Goal: Communication & Community: Answer question/provide support

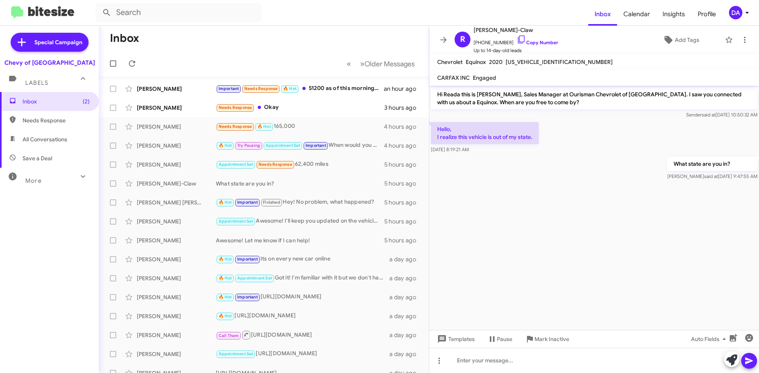
click at [667, 239] on cdk-virtual-scroll-viewport "Hi Reada this is [PERSON_NAME], Sales Manager at Ourisman Chevrolet of [GEOGRAP…" at bounding box center [593, 208] width 329 height 245
click at [135, 68] on button at bounding box center [132, 64] width 16 height 16
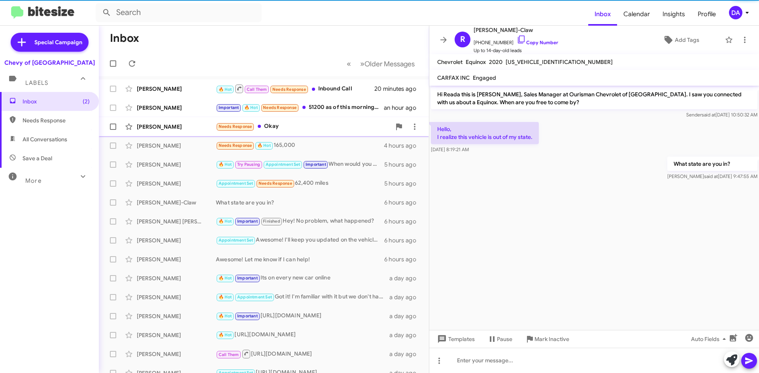
click at [280, 109] on span "Needs Response" at bounding box center [280, 107] width 34 height 5
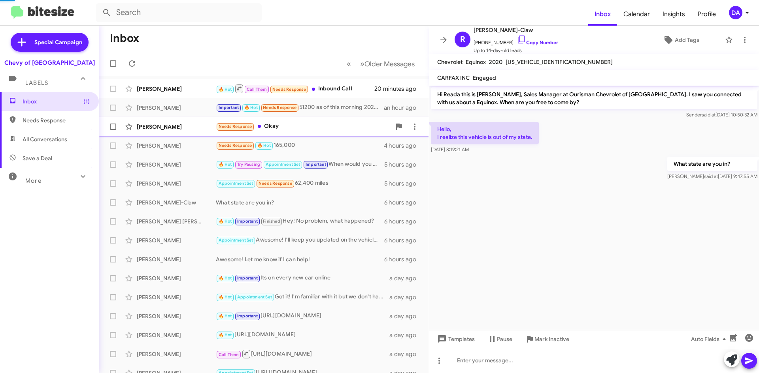
scroll to position [448, 0]
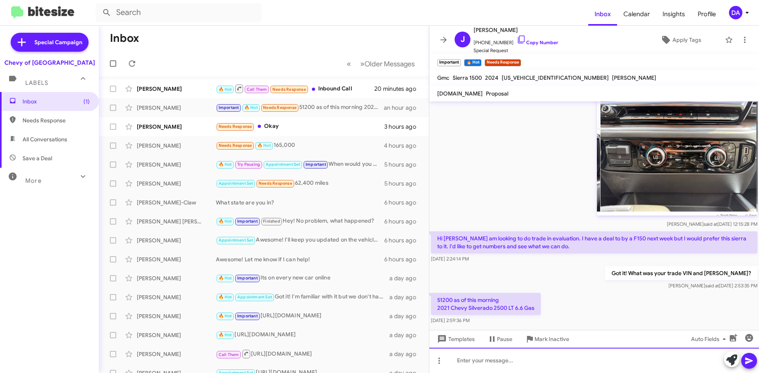
click at [497, 358] on div at bounding box center [593, 360] width 329 height 25
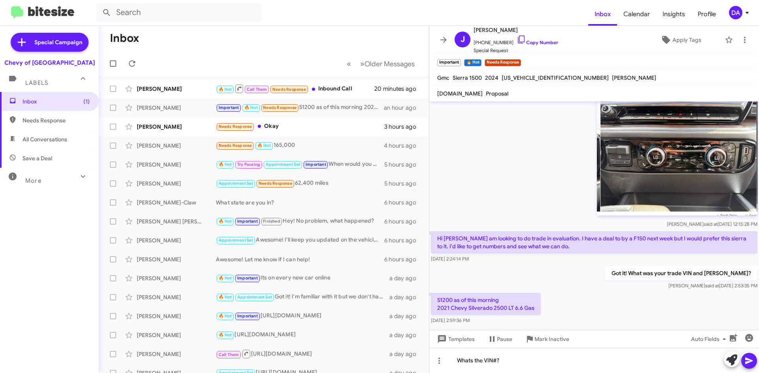
drag, startPoint x: 750, startPoint y: 357, endPoint x: 650, endPoint y: 326, distance: 105.1
click at [750, 357] on icon at bounding box center [748, 360] width 9 height 9
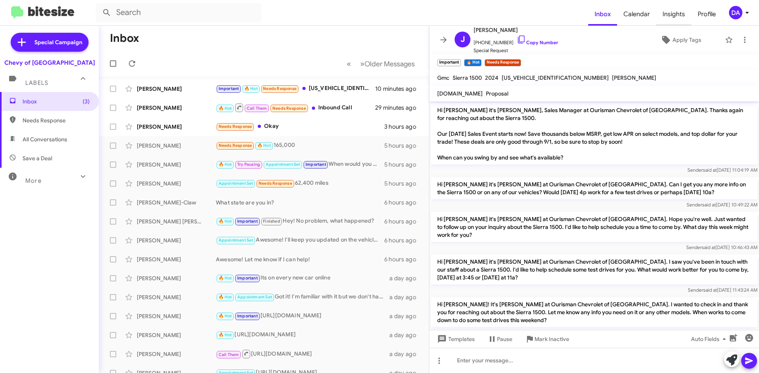
scroll to position [522, 0]
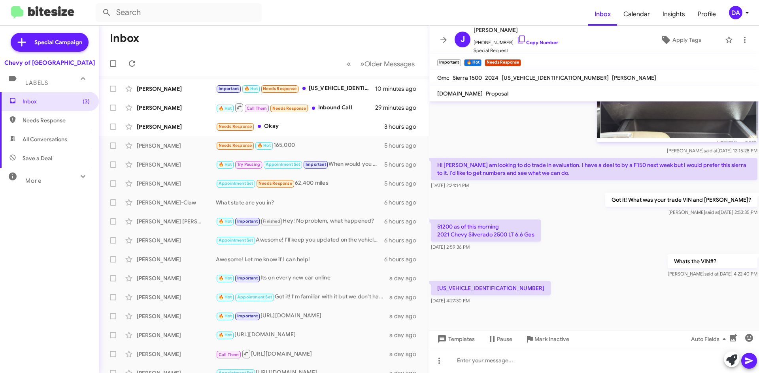
click at [12, 245] on div "Inbox (3) Needs Response All Conversations Save a Deal More Important 🔥 Hot App…" at bounding box center [49, 204] width 99 height 224
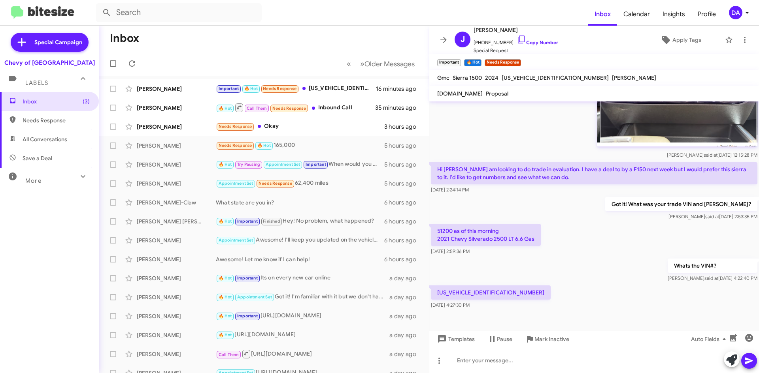
scroll to position [482, 0]
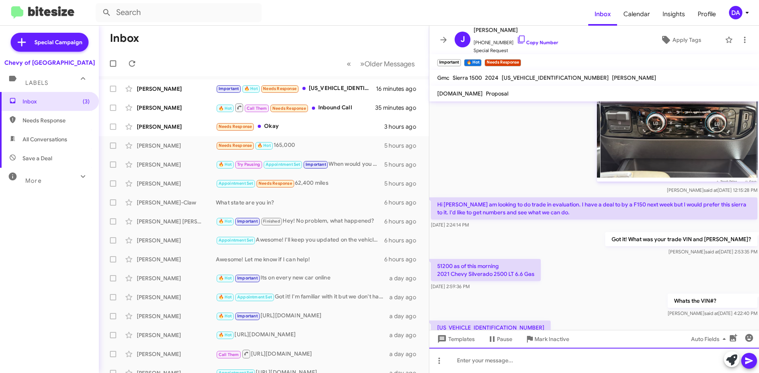
click at [518, 362] on div at bounding box center [593, 360] width 329 height 25
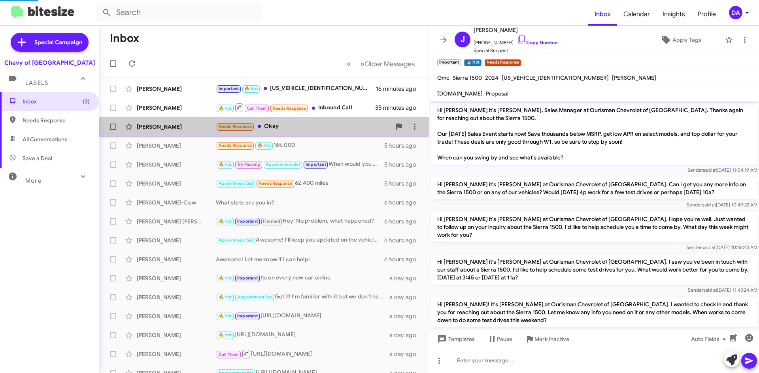
click at [279, 129] on div "Needs Response Okay" at bounding box center [303, 126] width 175 height 9
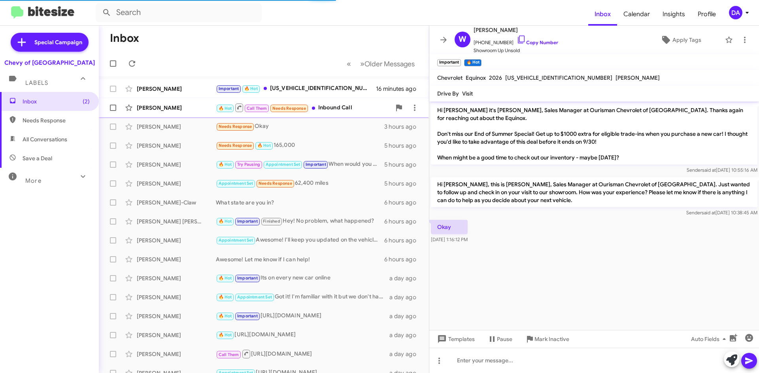
click at [331, 106] on div "🔥 Hot Call Them Needs Response Inbound Call" at bounding box center [303, 108] width 175 height 10
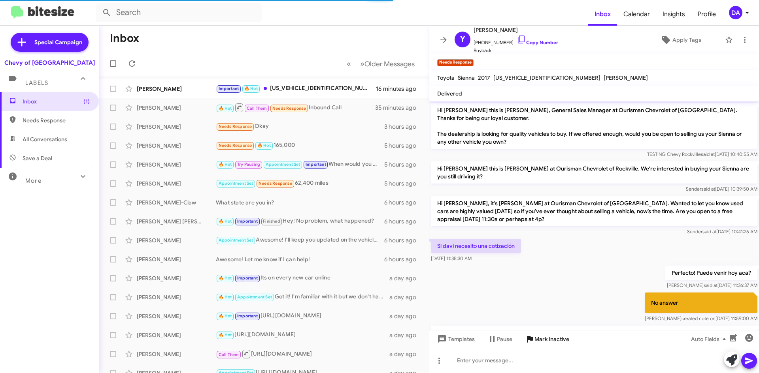
scroll to position [149, 0]
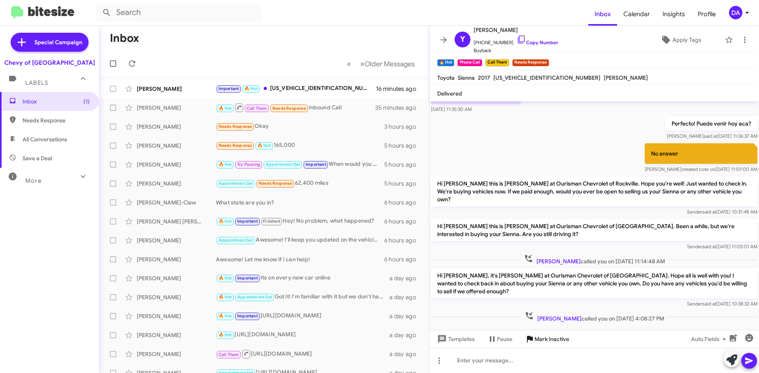
click at [551, 344] on span "Mark Inactive" at bounding box center [551, 339] width 35 height 14
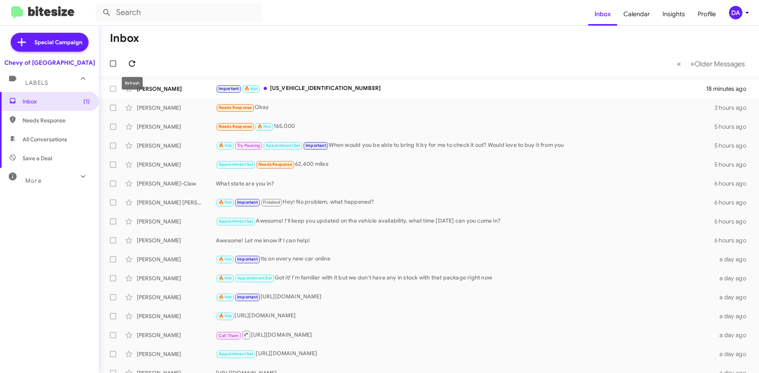
click at [132, 64] on icon at bounding box center [131, 63] width 9 height 9
click at [183, 84] on div "[PERSON_NAME] Important 🔥 Hot Needs Response 39500 9 minutes ago" at bounding box center [428, 89] width 647 height 16
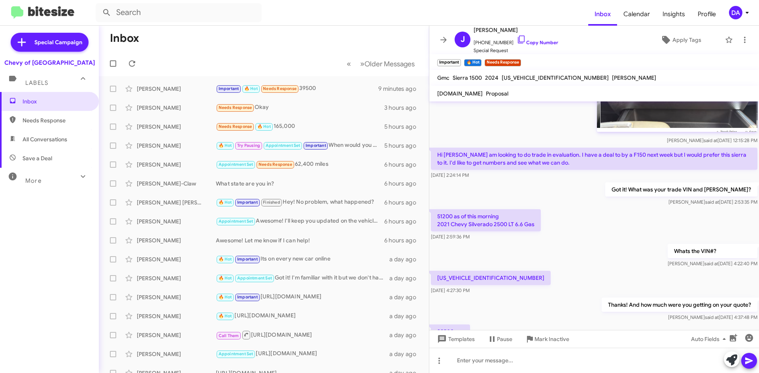
scroll to position [580, 0]
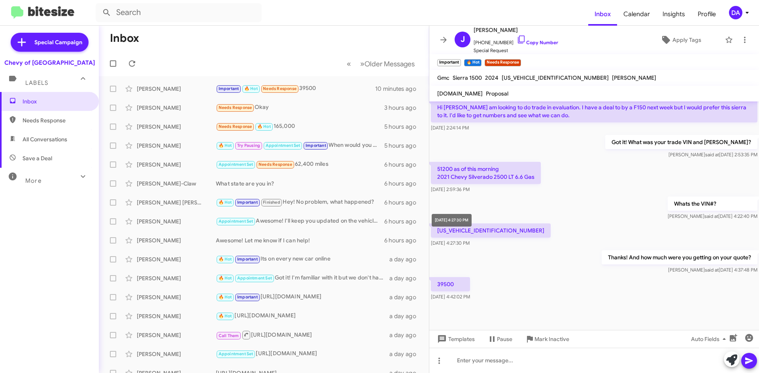
click at [473, 229] on mat-tooltip-component "[DATE] 4:27:30 PM" at bounding box center [451, 221] width 51 height 24
click at [477, 224] on mat-tooltip-component "[DATE] 4:27:30 PM" at bounding box center [451, 221] width 51 height 24
click at [491, 224] on p "[US_VEHICLE_IDENTIFICATION_NUMBER]" at bounding box center [491, 231] width 120 height 14
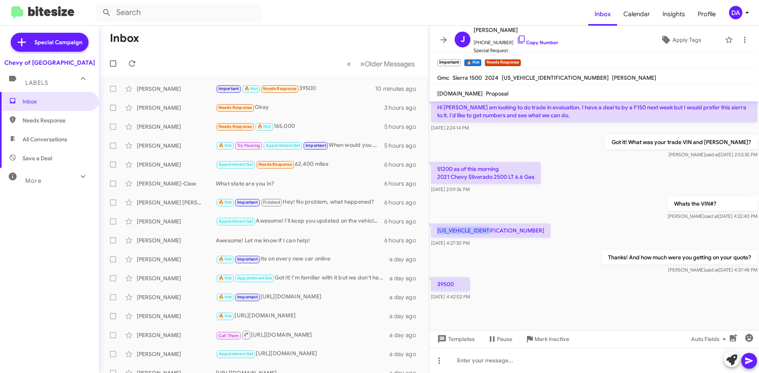
copy p "[US_VEHICLE_IDENTIFICATION_NUMBER]"
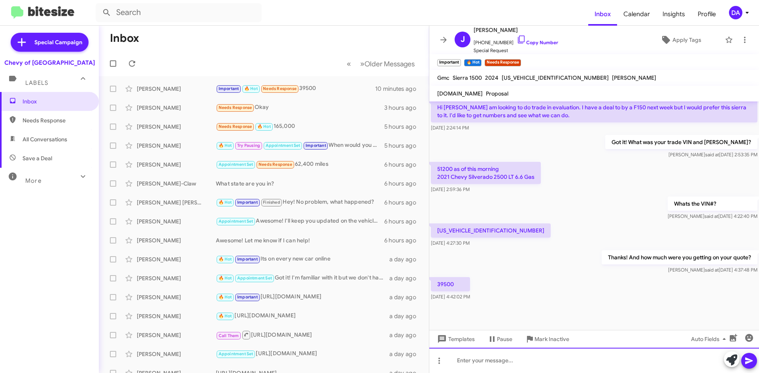
click at [585, 365] on div at bounding box center [593, 360] width 329 height 25
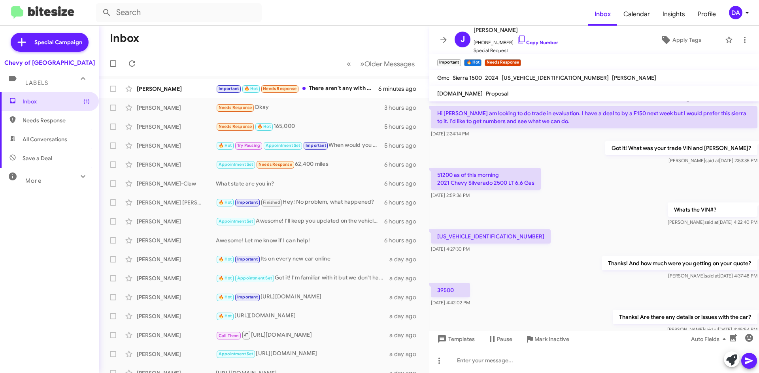
scroll to position [632, 0]
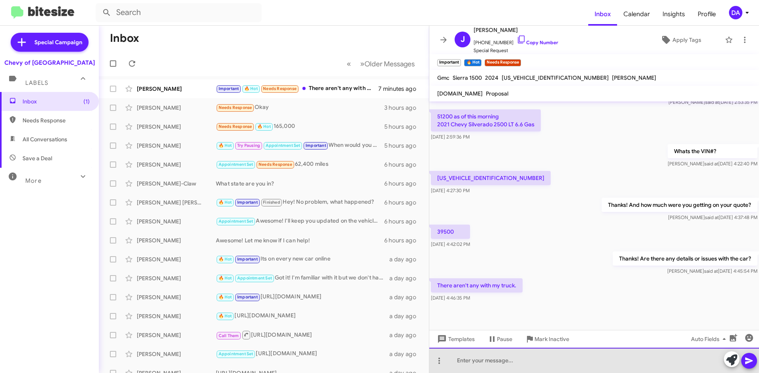
click at [518, 357] on div at bounding box center [593, 360] width 329 height 25
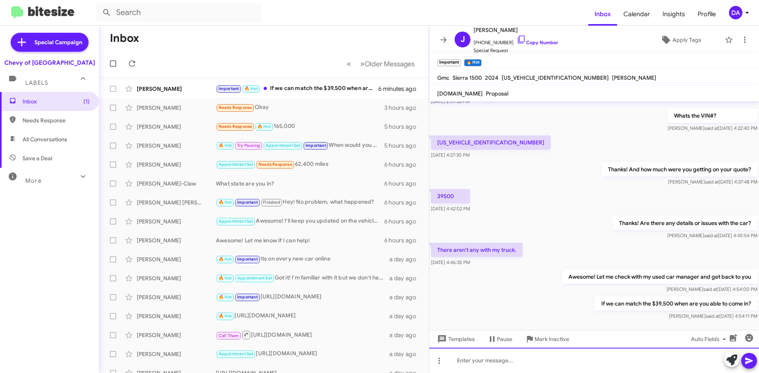
scroll to position [695, 0]
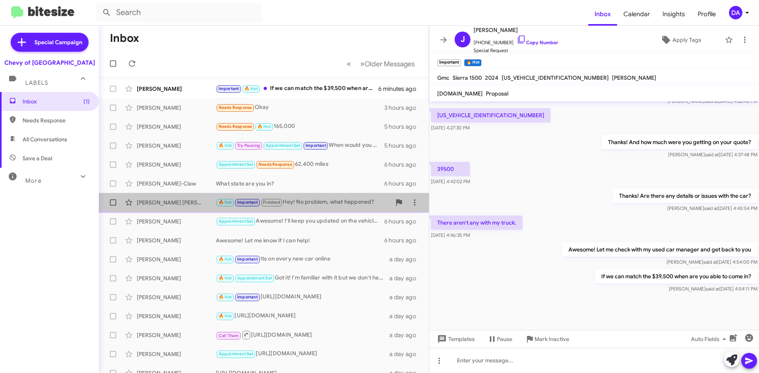
click at [293, 200] on div "🔥 Hot Important Finished Hey! No problem, what happened?" at bounding box center [303, 202] width 175 height 9
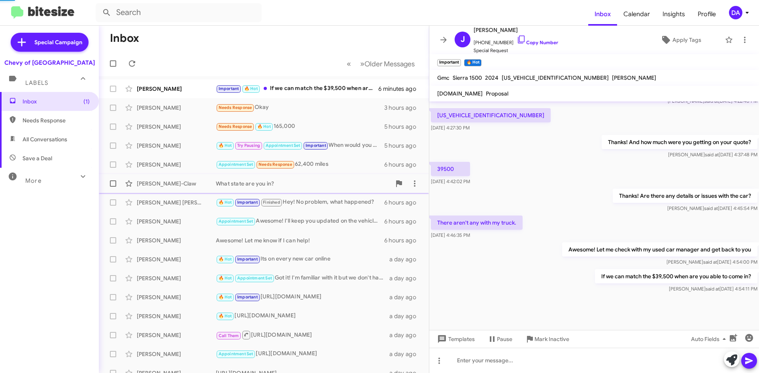
scroll to position [522, 0]
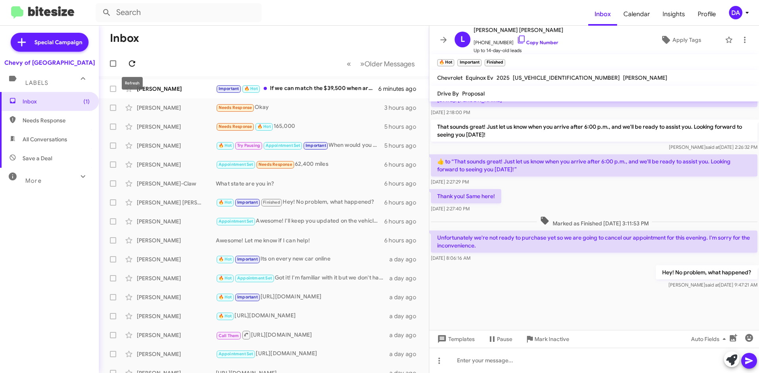
click at [133, 61] on icon at bounding box center [132, 63] width 6 height 6
click at [137, 66] on span at bounding box center [132, 63] width 16 height 9
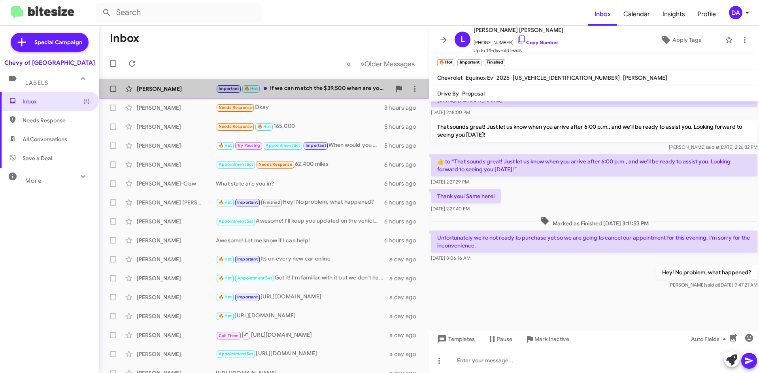
click at [300, 85] on div "Important 🔥 Hot If we can match the $39,500 when are you able to come in?" at bounding box center [303, 88] width 175 height 9
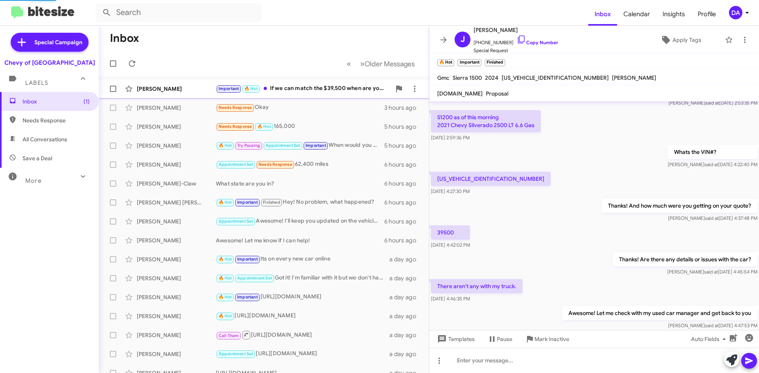
scroll to position [582, 0]
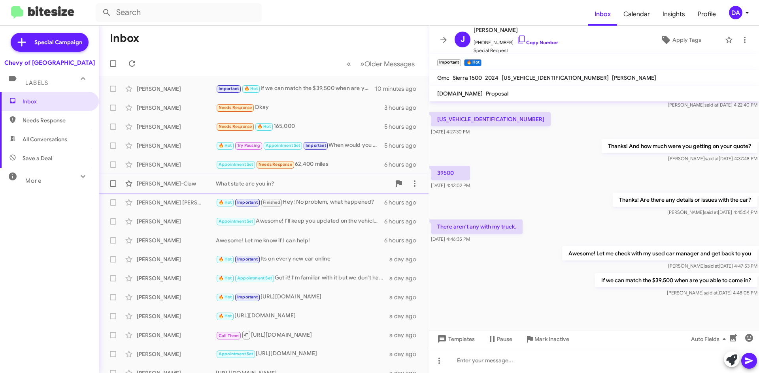
click at [233, 192] on span "[PERSON_NAME]-Claw What state are you in? 6 hours ago" at bounding box center [264, 183] width 330 height 19
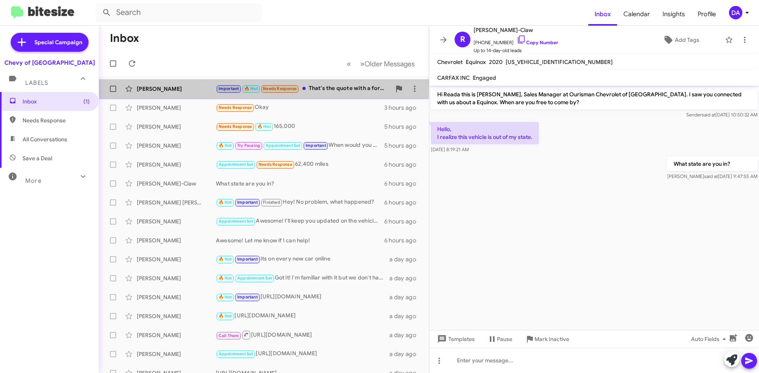
click at [318, 92] on div "Important 🔥 Hot Needs Response That's the quote with a ford warranty on it. I a…" at bounding box center [303, 88] width 175 height 9
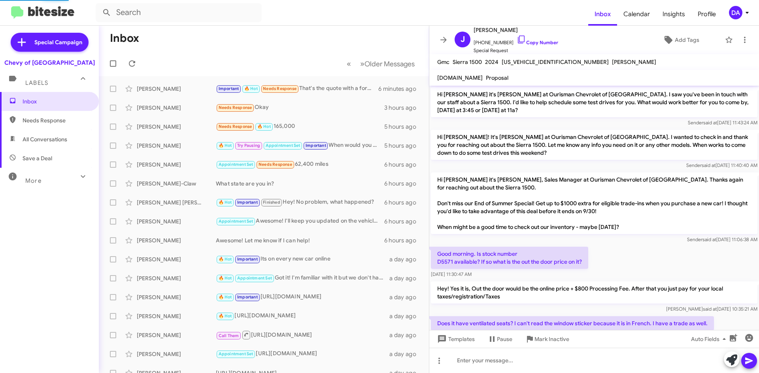
scroll to position [558, 0]
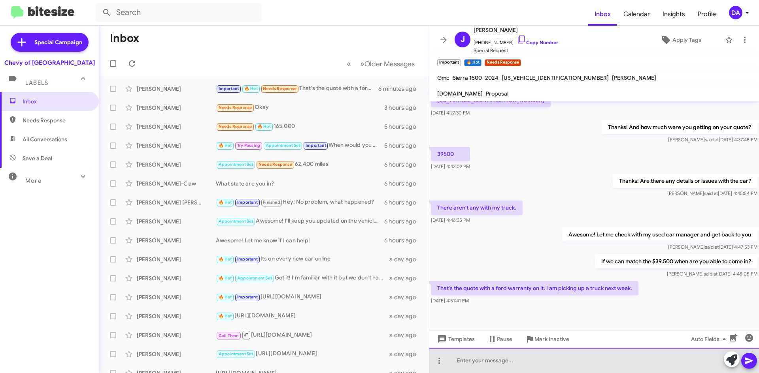
click at [539, 361] on div at bounding box center [593, 360] width 329 height 25
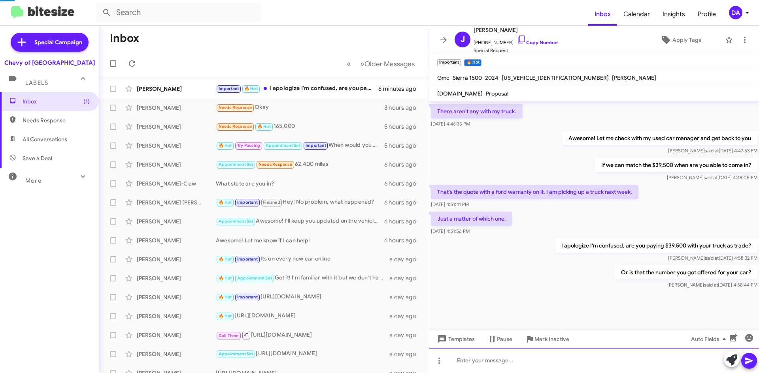
scroll to position [855, 0]
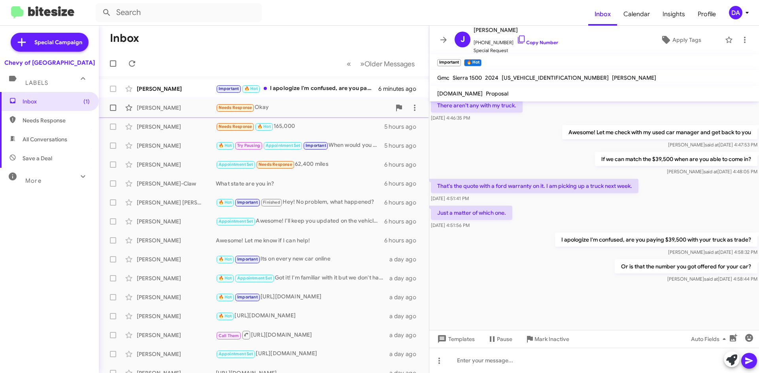
click at [332, 109] on div "Needs Response Okay" at bounding box center [303, 107] width 175 height 9
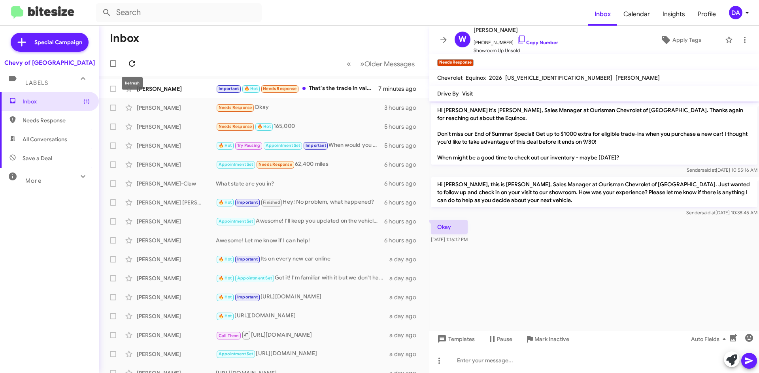
click at [136, 60] on icon at bounding box center [131, 63] width 9 height 9
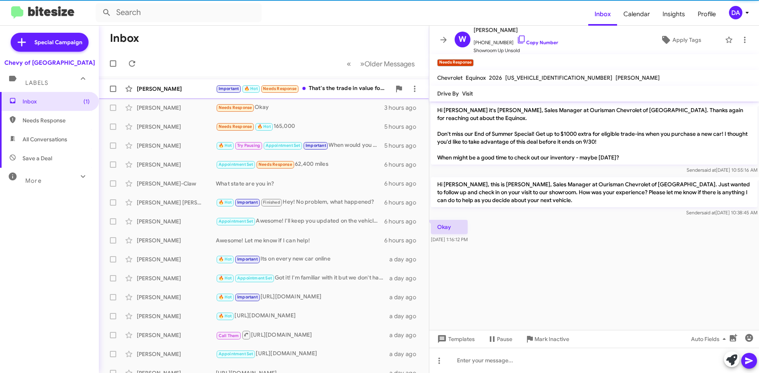
click at [328, 90] on div "Important 🔥 Hot Needs Response That's the trade in value for my truck. Out the …" at bounding box center [303, 88] width 175 height 9
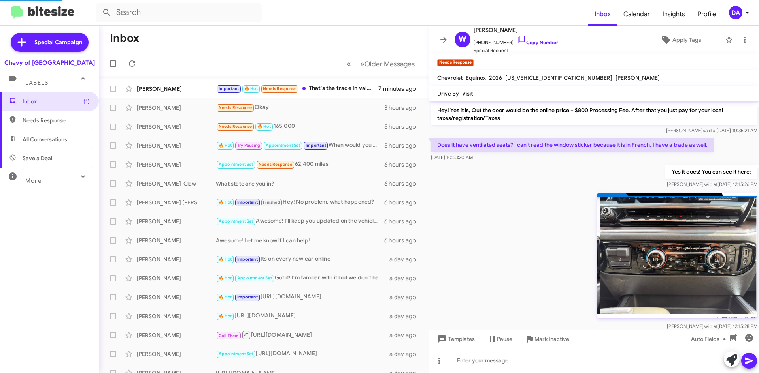
scroll to position [487, 0]
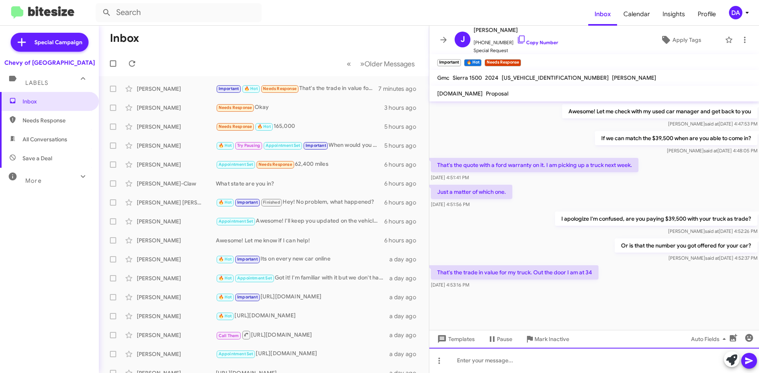
click at [573, 358] on div at bounding box center [593, 360] width 329 height 25
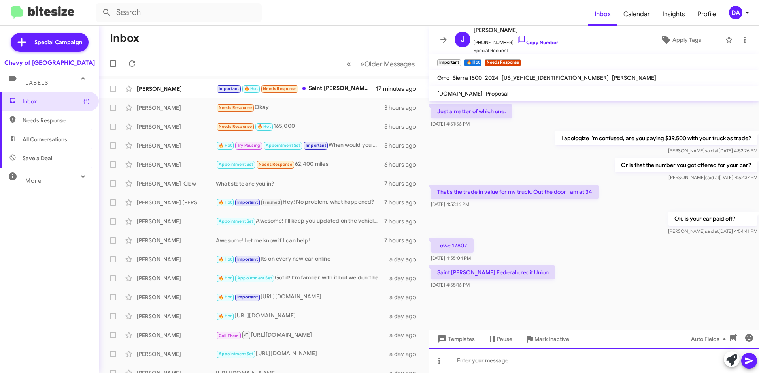
scroll to position [479, 0]
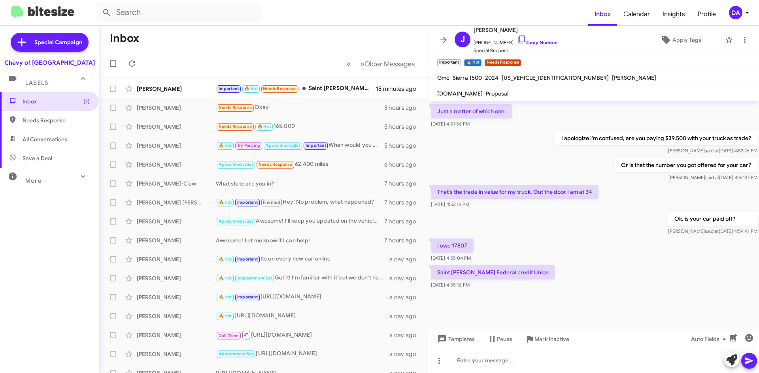
click at [546, 82] on div "[US_VEHICLE_IDENTIFICATION_NUMBER]" at bounding box center [555, 77] width 110 height 9
copy span "[US_VEHICLE_IDENTIFICATION_NUMBER]"
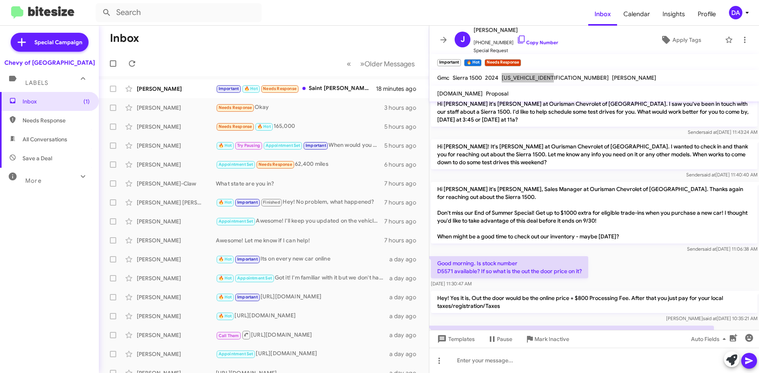
scroll to position [277, 0]
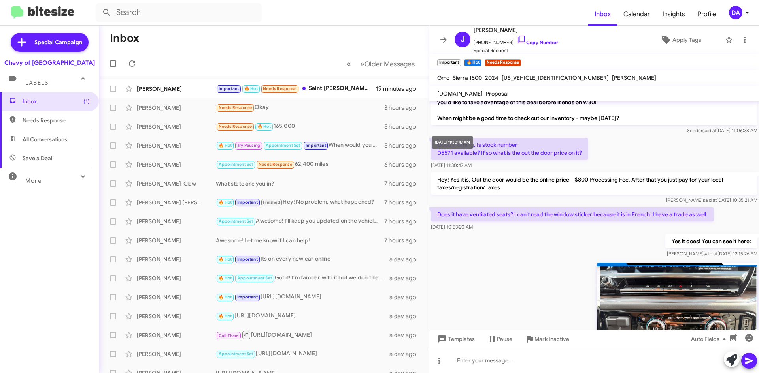
click at [443, 148] on div "[DATE] 11:30:47 AM" at bounding box center [451, 142] width 41 height 13
click at [538, 43] on link "Copy Number" at bounding box center [536, 43] width 41 height 6
click at [134, 59] on icon at bounding box center [131, 63] width 9 height 9
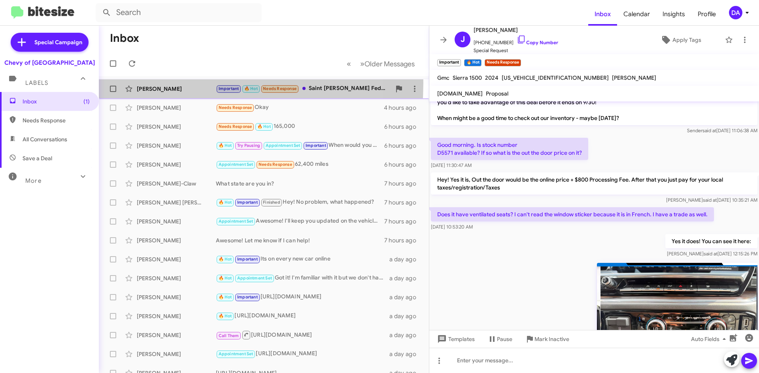
click at [152, 83] on div "[PERSON_NAME] Important 🔥 Hot Needs Response Saint [PERSON_NAME] Federal credit…" at bounding box center [263, 89] width 317 height 16
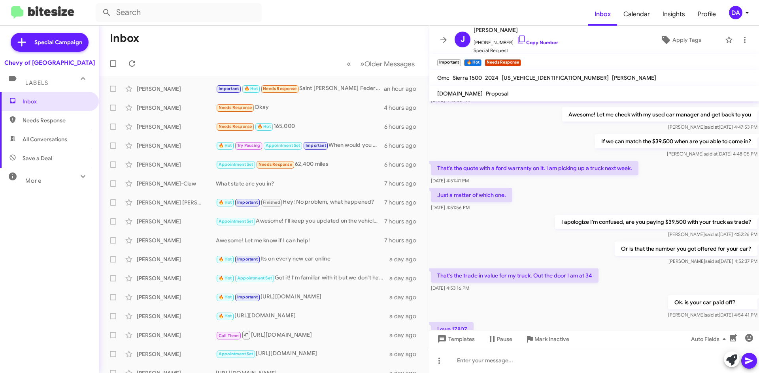
scroll to position [926, 0]
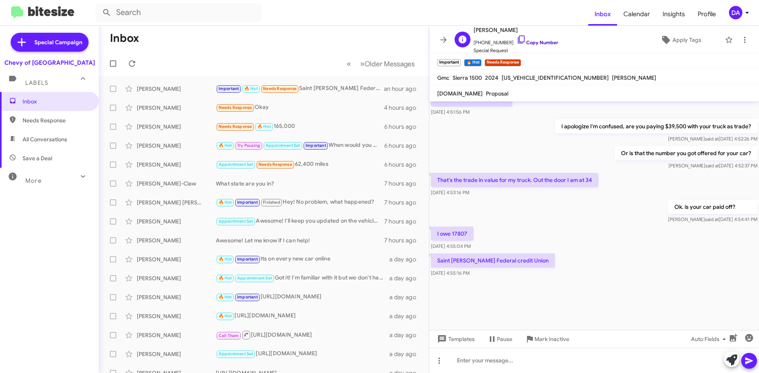
click at [536, 44] on link "Copy Number" at bounding box center [536, 43] width 41 height 6
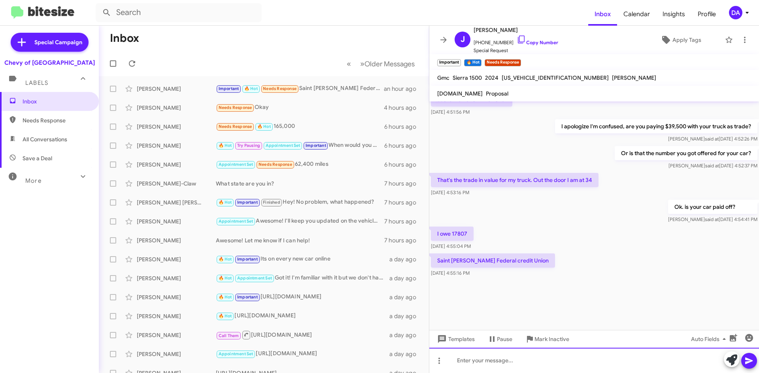
click at [497, 362] on div at bounding box center [593, 360] width 329 height 25
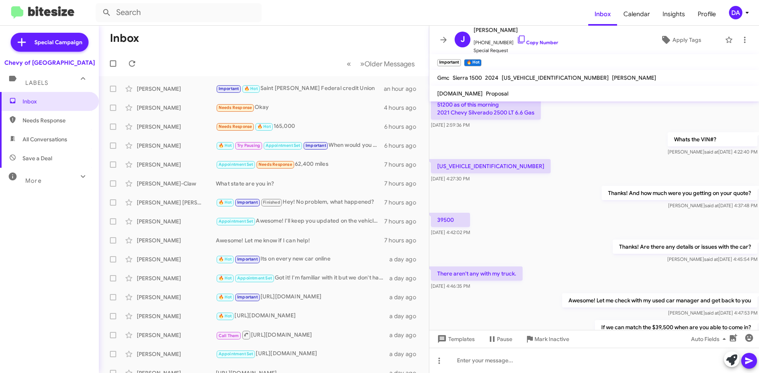
scroll to position [638, 0]
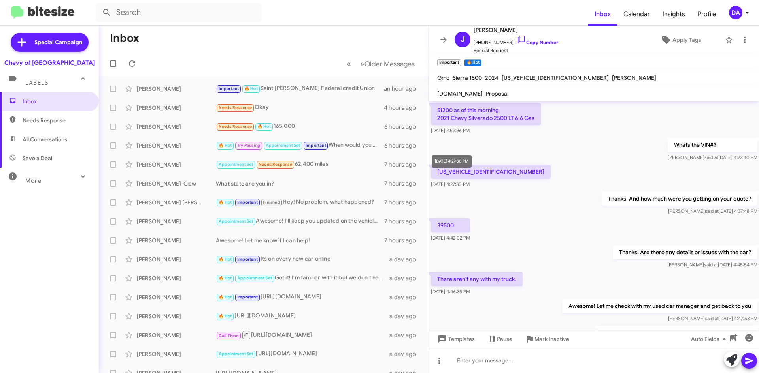
click at [467, 166] on div "[DATE] 4:27:30 PM" at bounding box center [451, 161] width 40 height 13
click at [489, 165] on p "[US_VEHICLE_IDENTIFICATION_NUMBER]" at bounding box center [491, 172] width 120 height 14
copy p "[US_VEHICLE_IDENTIFICATION_NUMBER]"
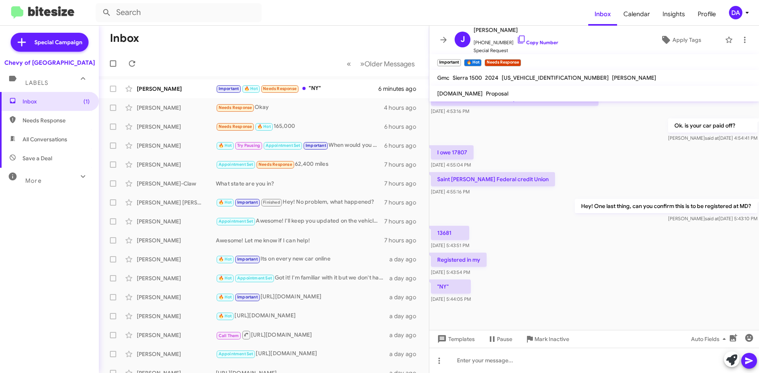
scroll to position [348, 0]
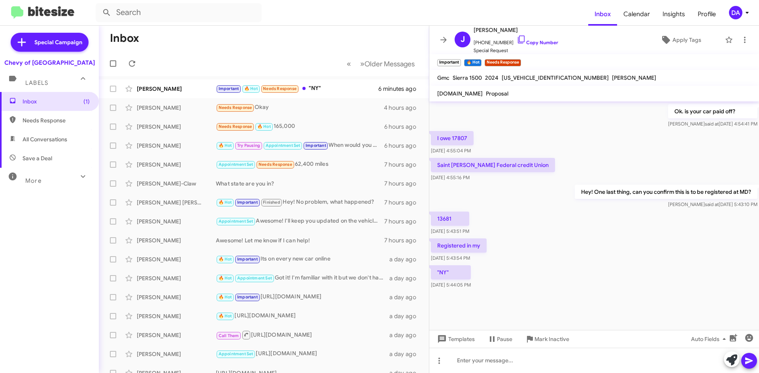
click at [445, 220] on p "13681" at bounding box center [450, 219] width 38 height 14
copy p "13681"
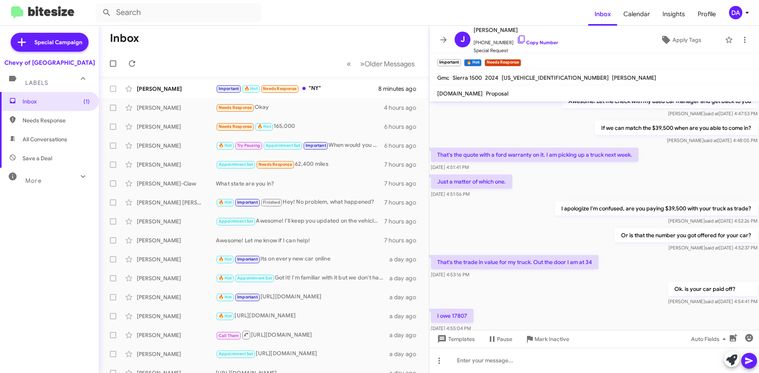
scroll to position [804, 0]
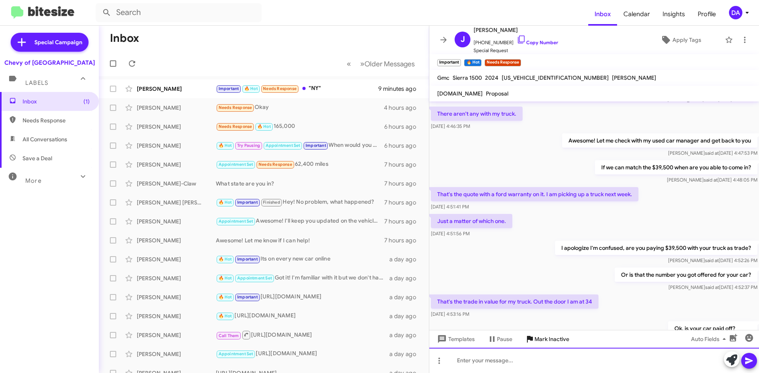
drag, startPoint x: 516, startPoint y: 362, endPoint x: 523, endPoint y: 339, distance: 24.0
click at [516, 361] on div at bounding box center [593, 360] width 329 height 25
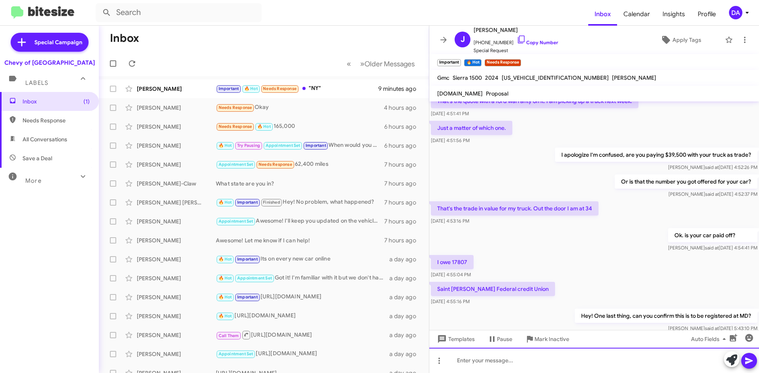
scroll to position [1041, 0]
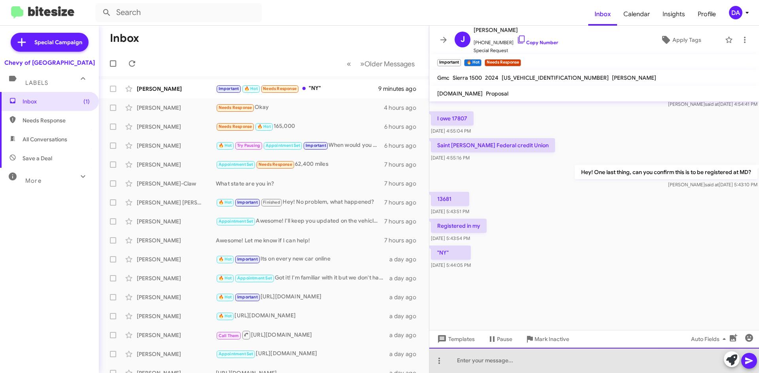
click at [507, 358] on div at bounding box center [593, 360] width 329 height 25
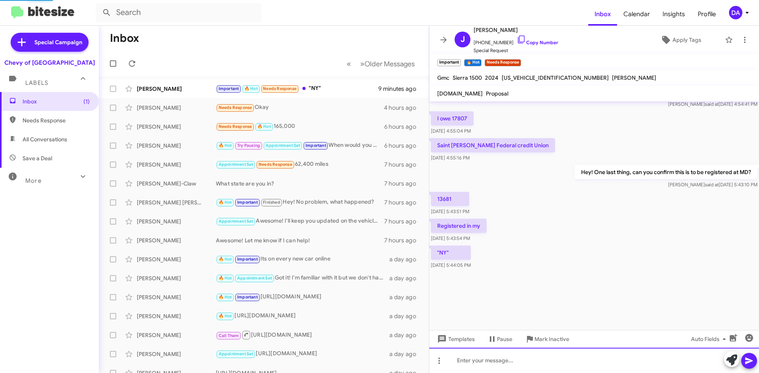
scroll to position [0, 0]
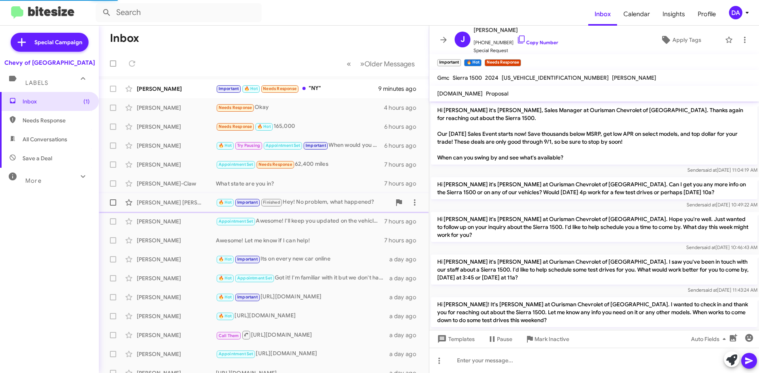
click at [177, 206] on div "[PERSON_NAME] [PERSON_NAME]" at bounding box center [176, 203] width 79 height 8
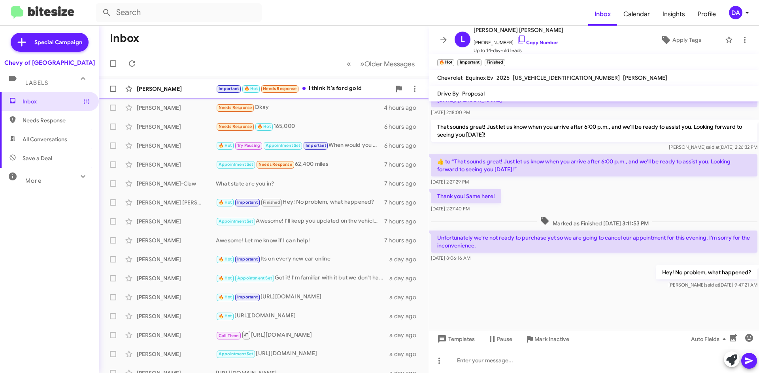
click at [217, 92] on small "Important" at bounding box center [228, 89] width 24 height 8
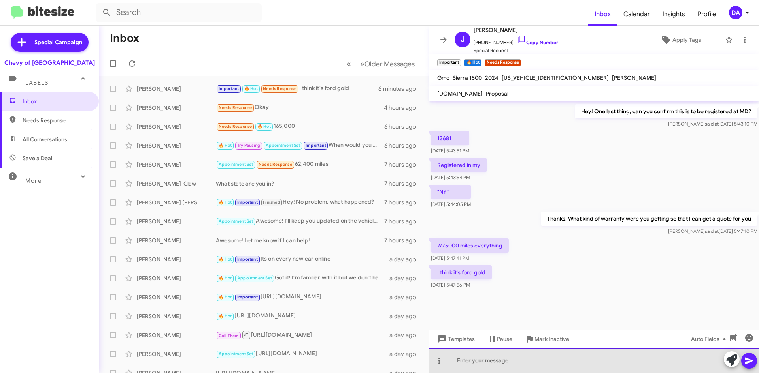
click at [478, 363] on div at bounding box center [593, 360] width 329 height 25
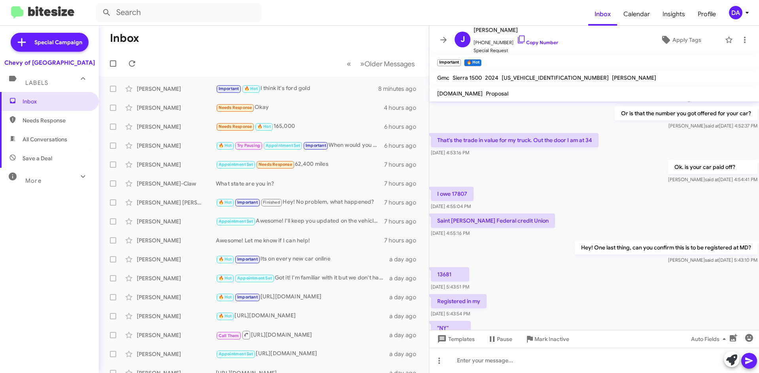
scroll to position [988, 0]
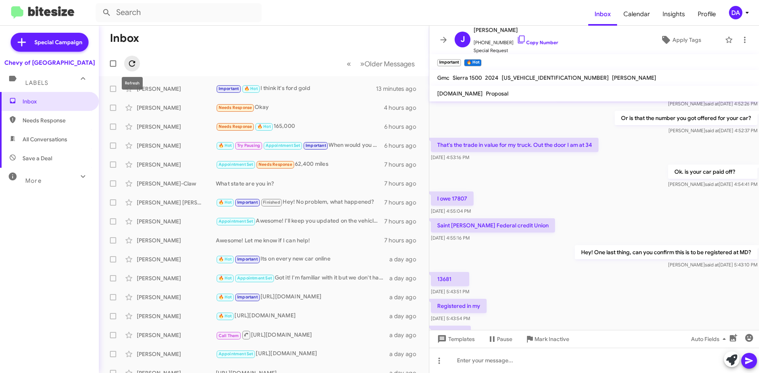
click at [130, 65] on icon at bounding box center [132, 63] width 6 height 6
